Goal: Task Accomplishment & Management: Manage account settings

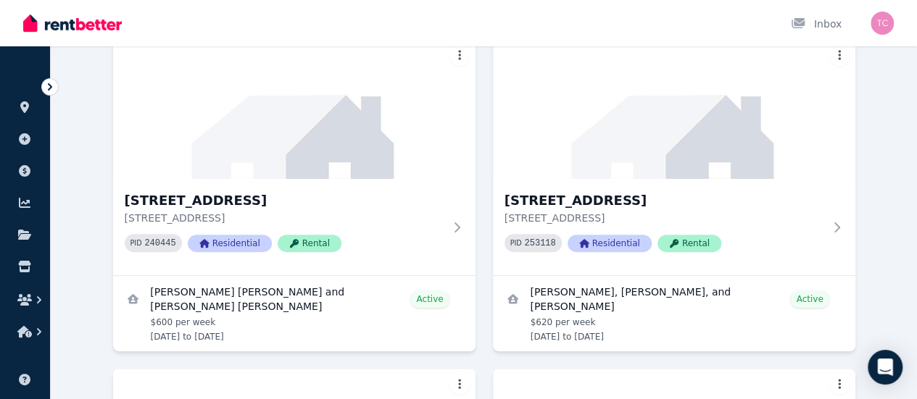
scroll to position [113, 0]
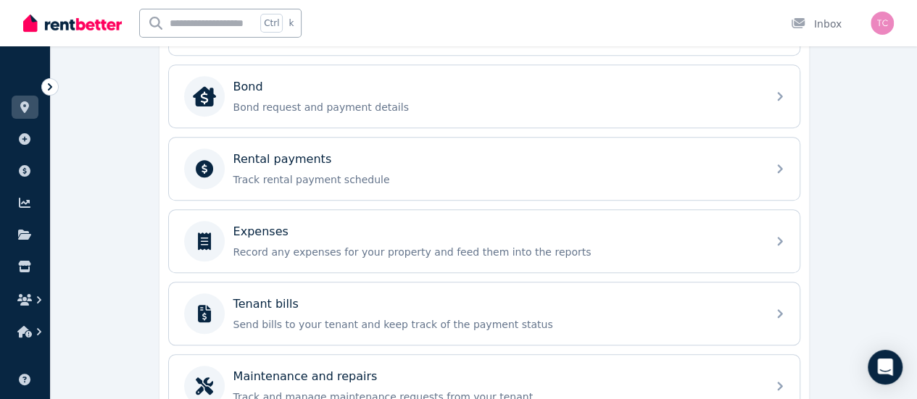
scroll to position [539, 0]
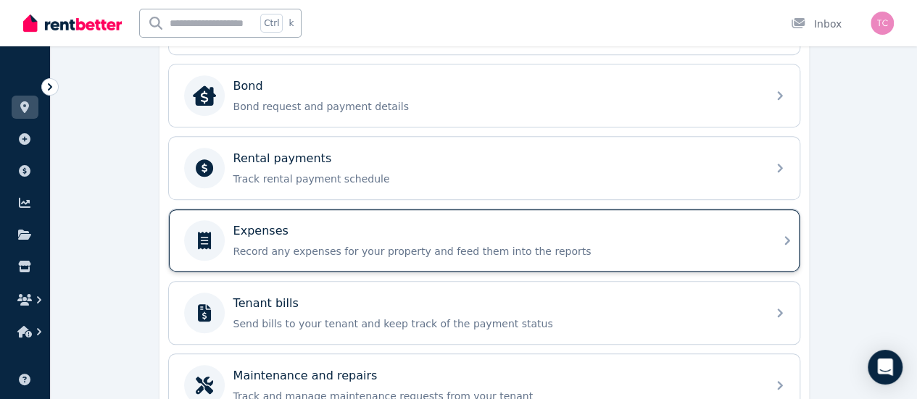
click at [570, 249] on p "Record any expenses for your property and feed them into the reports" at bounding box center [495, 251] width 525 height 14
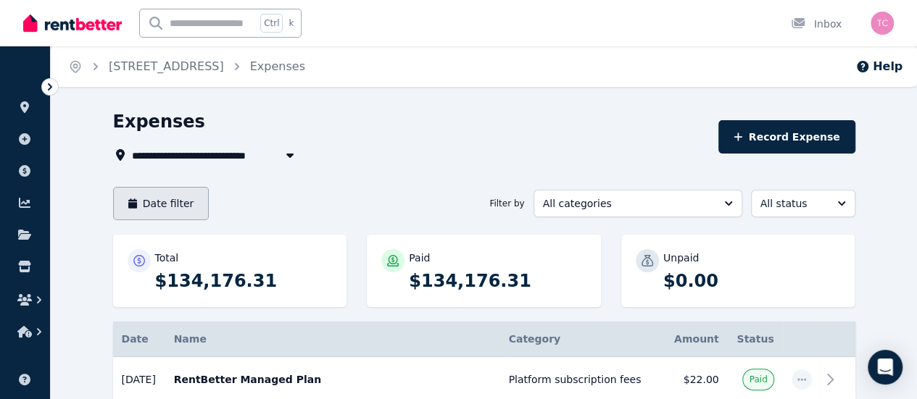
click at [127, 199] on button "Date filter" at bounding box center [161, 203] width 96 height 33
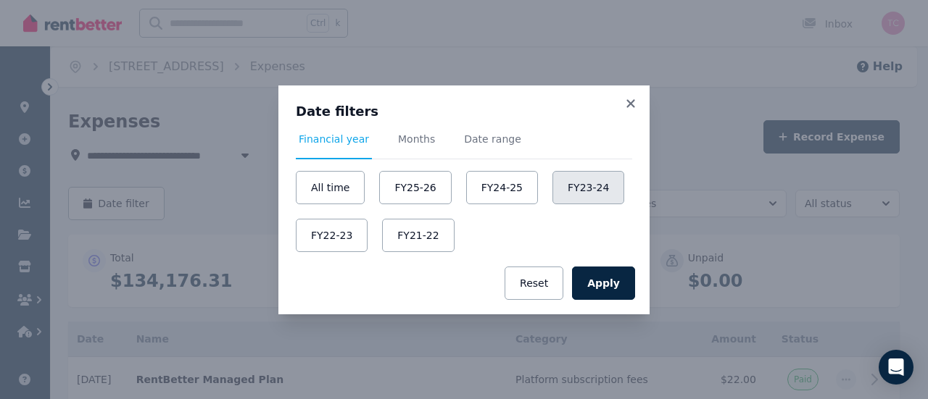
click at [552, 201] on button "FY23-24" at bounding box center [588, 187] width 72 height 33
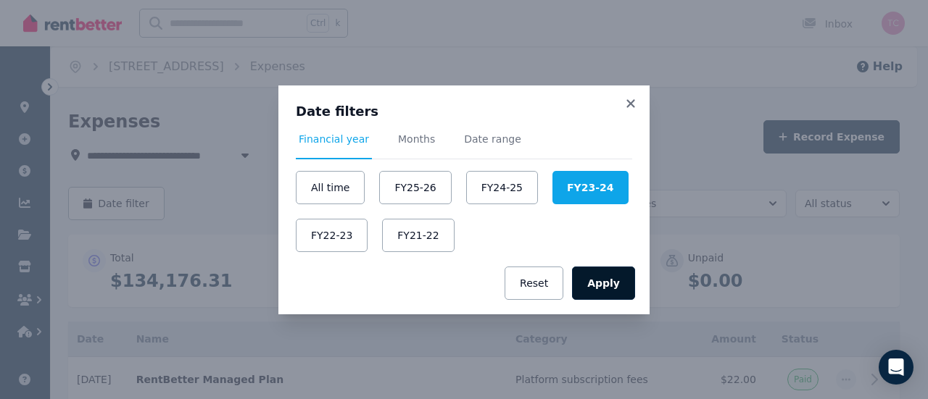
click at [615, 294] on button "Apply" at bounding box center [603, 283] width 63 height 33
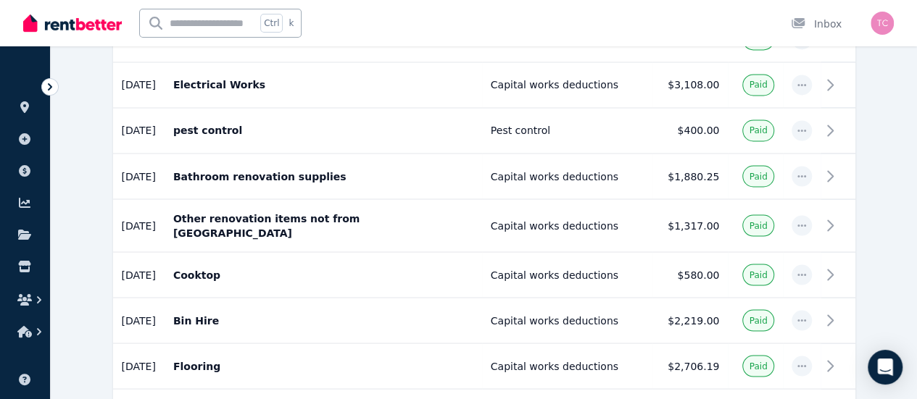
scroll to position [1215, 0]
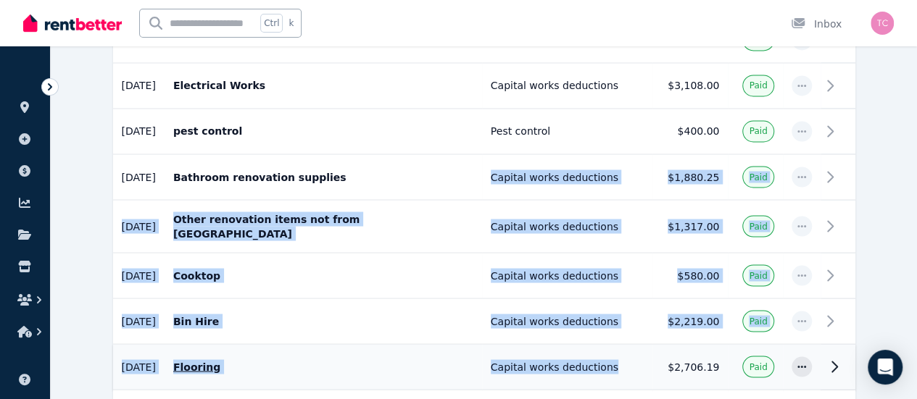
drag, startPoint x: 471, startPoint y: 150, endPoint x: 599, endPoint y: 346, distance: 234.2
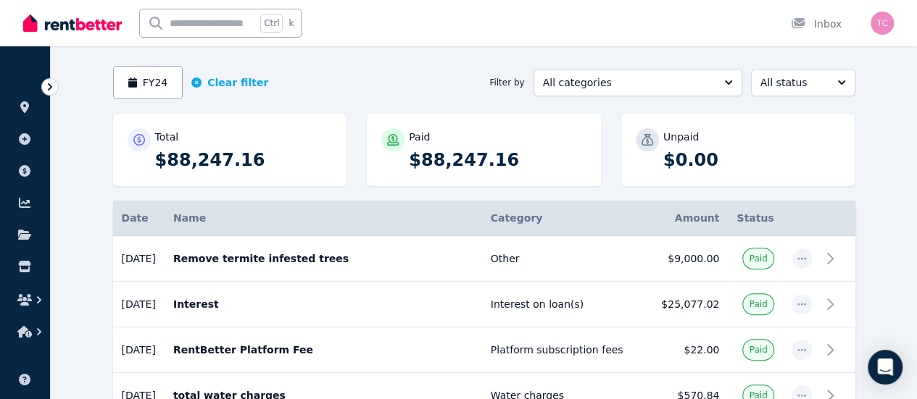
scroll to position [122, 0]
click at [526, 208] on th "Category" at bounding box center [567, 218] width 170 height 36
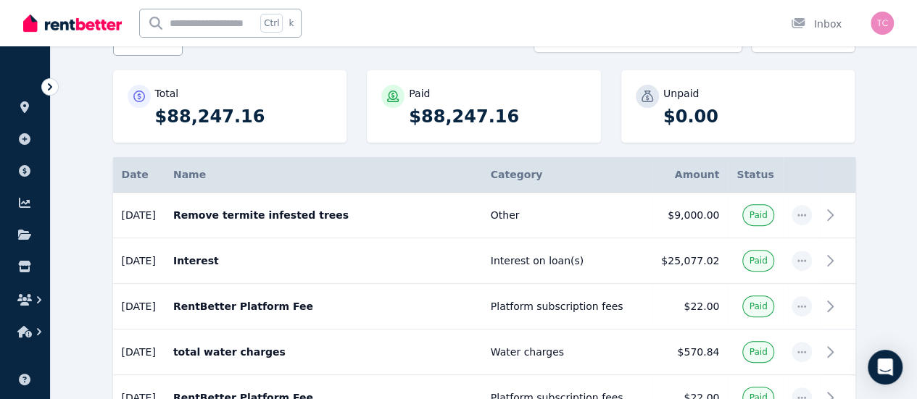
scroll to position [165, 0]
click at [526, 208] on td "Other" at bounding box center [567, 215] width 170 height 46
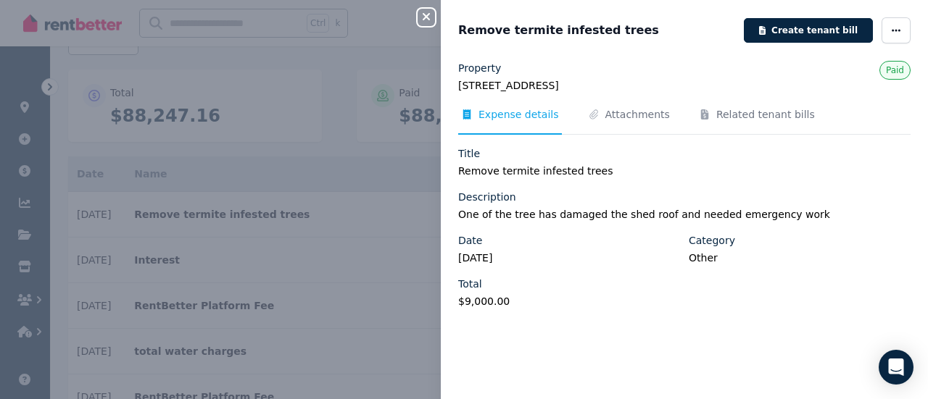
click at [424, 21] on icon "button" at bounding box center [425, 17] width 17 height 12
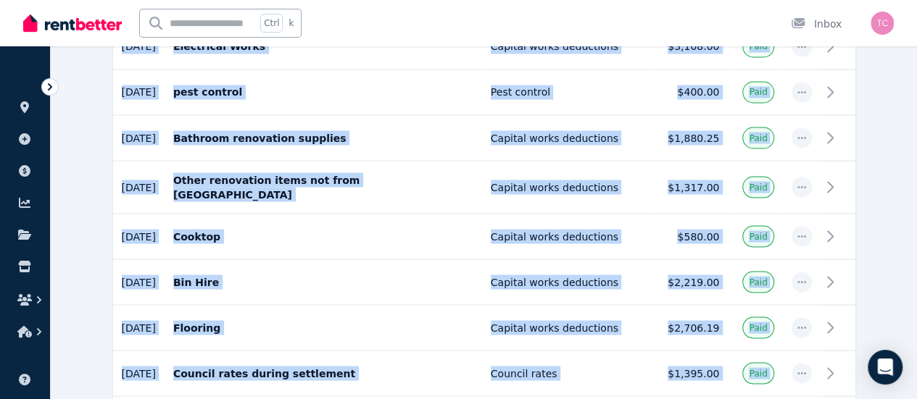
scroll to position [1338, 0]
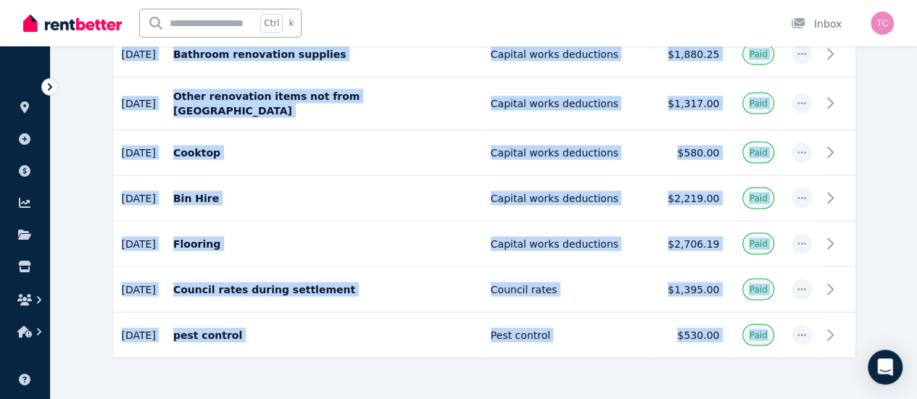
drag, startPoint x: 72, startPoint y: 103, endPoint x: 417, endPoint y: 433, distance: 477.2
copy table "Date Name Category Amount Status [DATE] [DATE] Remove termite infested trees Ot…"
